Goal: Task Accomplishment & Management: Manage account settings

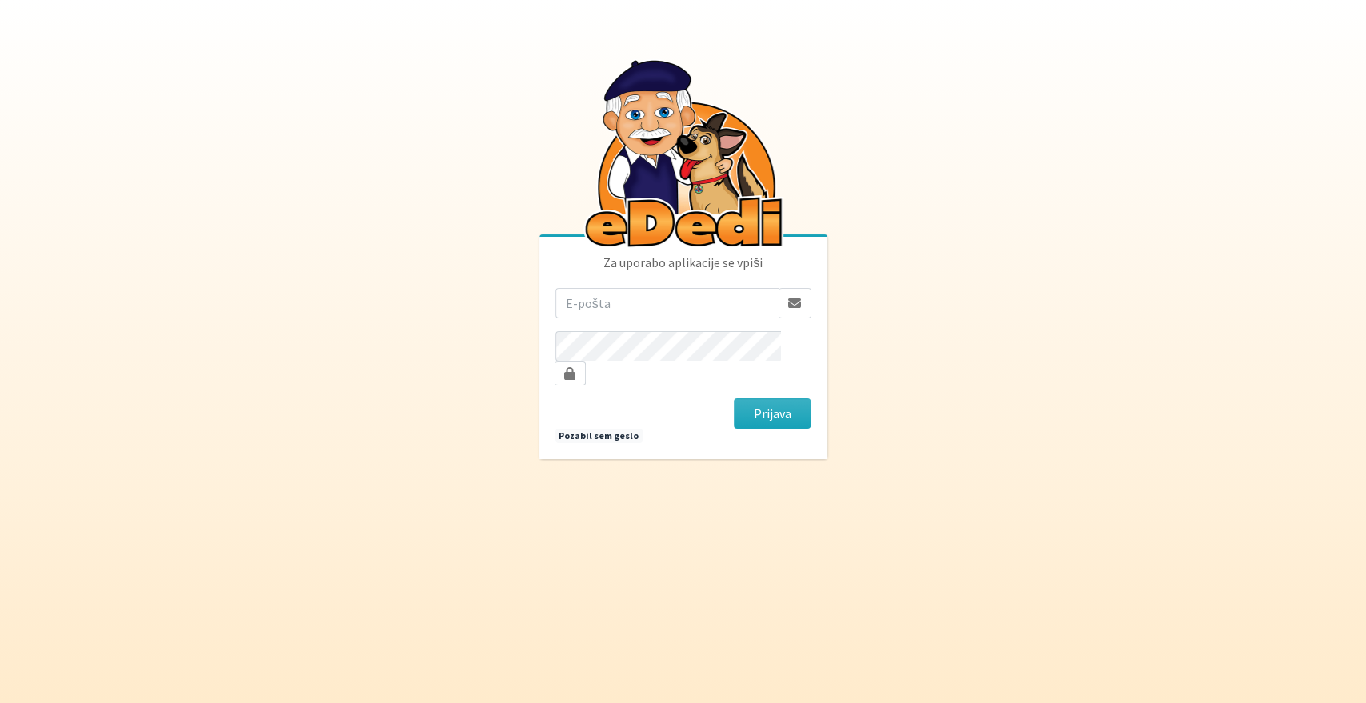
type input "[PERSON_NAME][EMAIL_ADDRESS][DOMAIN_NAME]"
click at [734, 398] on button "Prijava" at bounding box center [773, 413] width 78 height 30
click at [777, 400] on button "Prijava" at bounding box center [773, 413] width 78 height 30
click at [791, 402] on button "Prijava" at bounding box center [773, 413] width 78 height 30
click at [734, 398] on button "Prijava" at bounding box center [773, 413] width 78 height 30
